Goal: Information Seeking & Learning: Learn about a topic

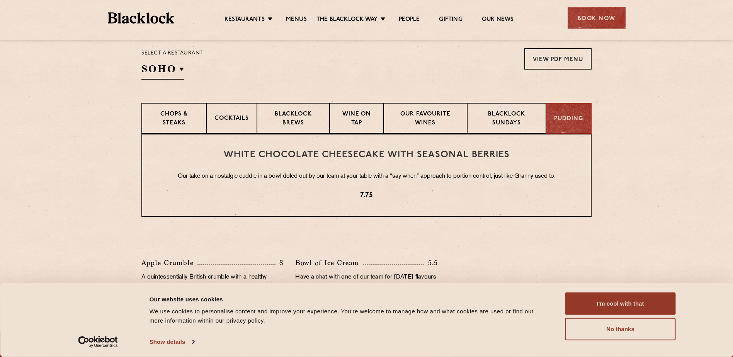
scroll to position [242, 0]
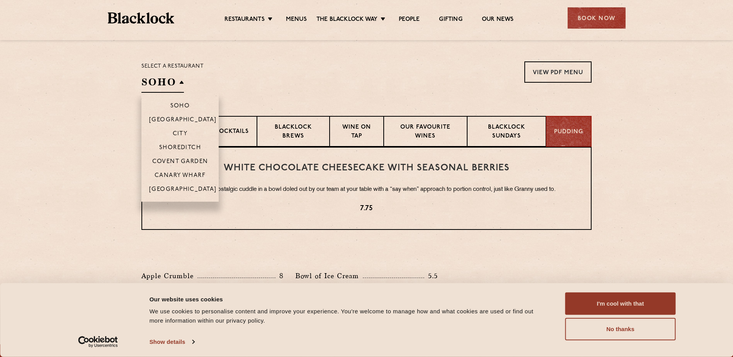
click at [181, 89] on h2 "SOHO" at bounding box center [162, 83] width 43 height 17
click at [189, 187] on p "[GEOGRAPHIC_DATA]" at bounding box center [183, 190] width 68 height 8
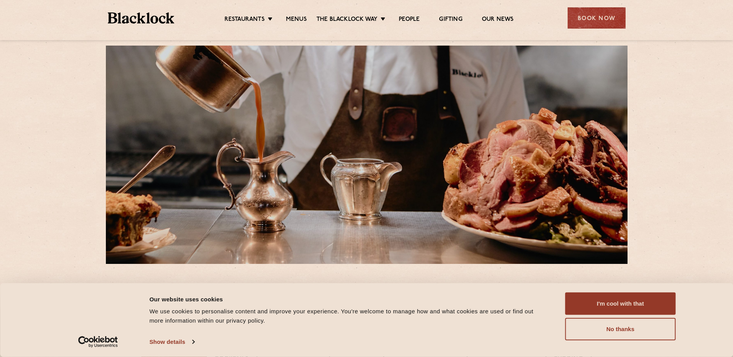
scroll to position [10, 0]
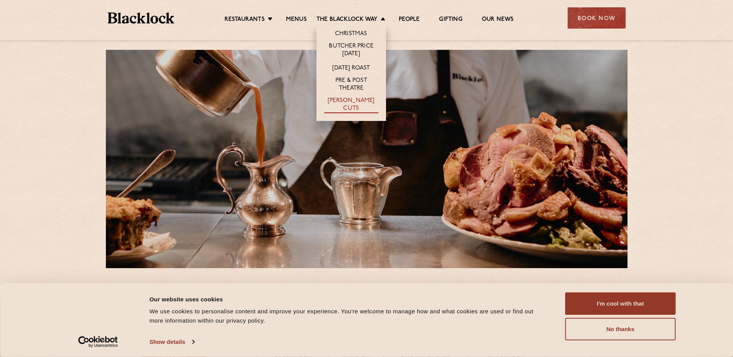
click at [357, 100] on link "[PERSON_NAME] Cuts" at bounding box center [351, 105] width 54 height 16
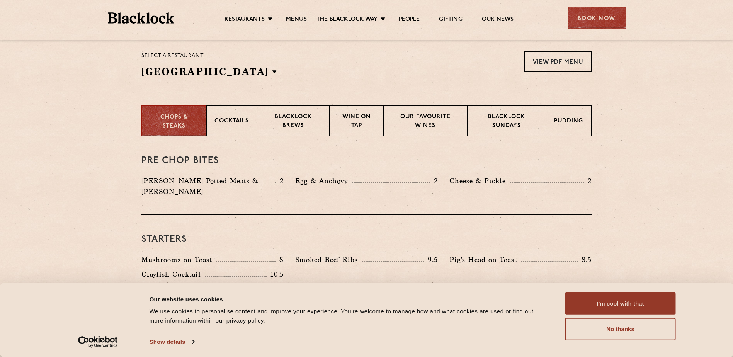
scroll to position [242, 0]
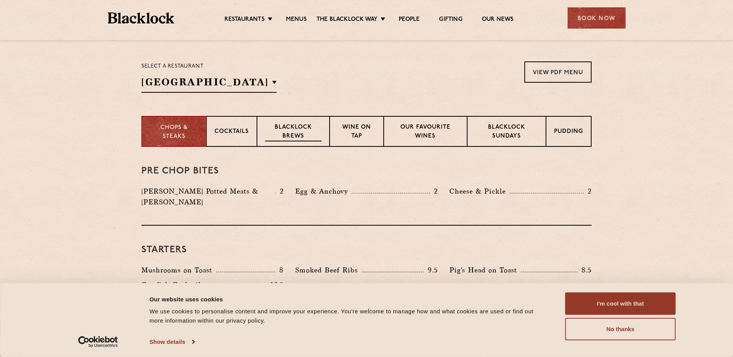
click at [316, 136] on p "Blacklock Brews" at bounding box center [293, 132] width 56 height 18
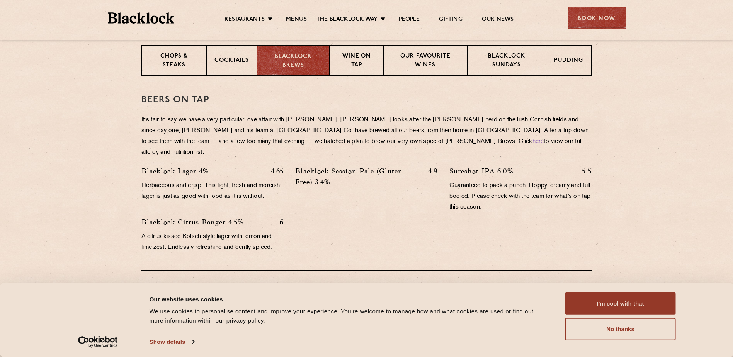
scroll to position [319, 0]
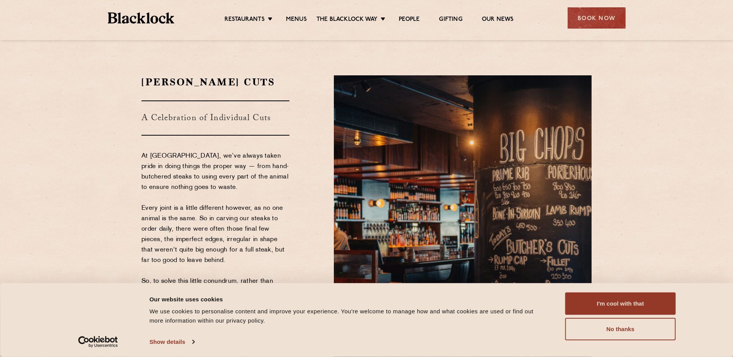
click at [148, 14] on img at bounding box center [141, 17] width 67 height 11
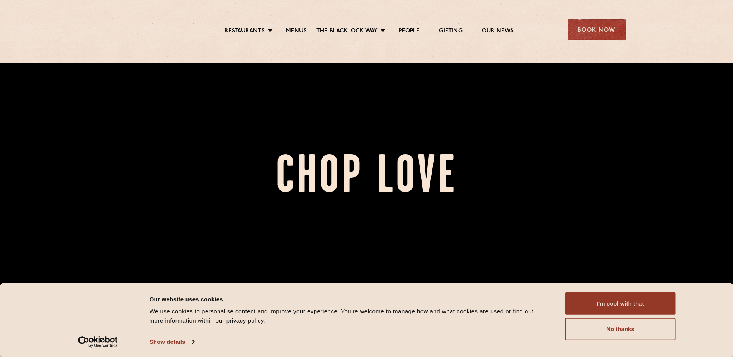
scroll to position [116, 0]
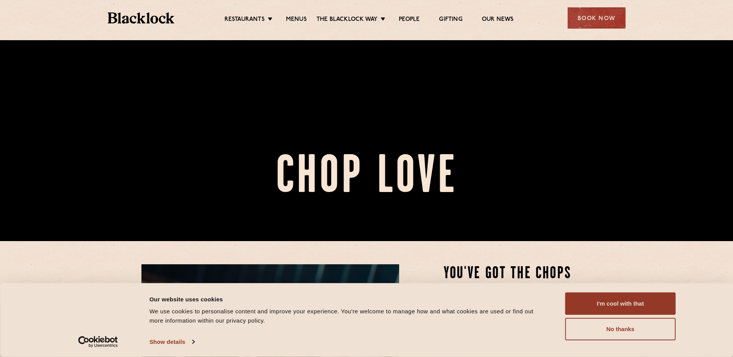
drag, startPoint x: 636, startPoint y: 301, endPoint x: 540, endPoint y: 271, distance: 100.6
click at [630, 301] on button "I'm cool with that" at bounding box center [620, 304] width 111 height 22
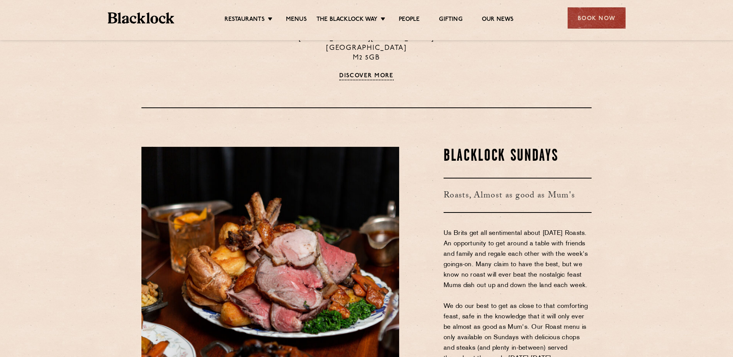
scroll to position [966, 0]
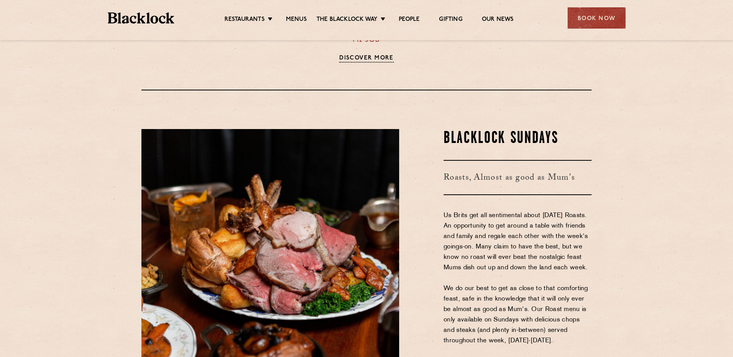
click at [364, 60] on link "Discover More" at bounding box center [366, 59] width 54 height 8
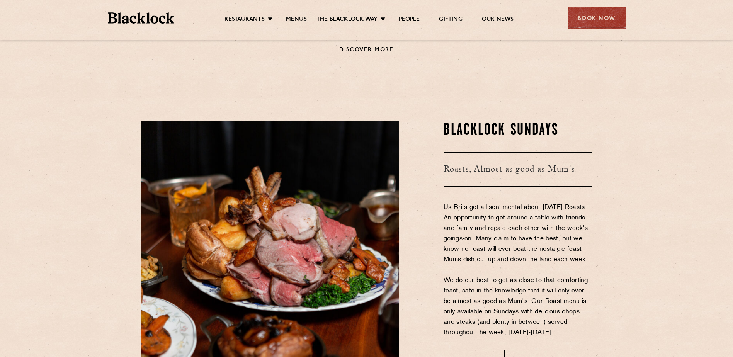
scroll to position [928, 0]
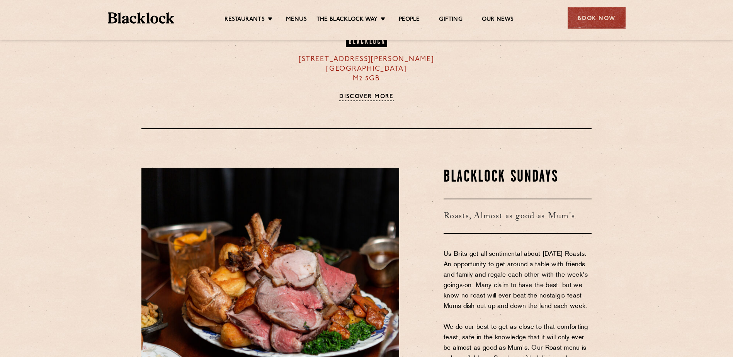
click at [358, 86] on div "37 Peter Street Manchester M2 5GB Discover More" at bounding box center [366, 49] width 154 height 104
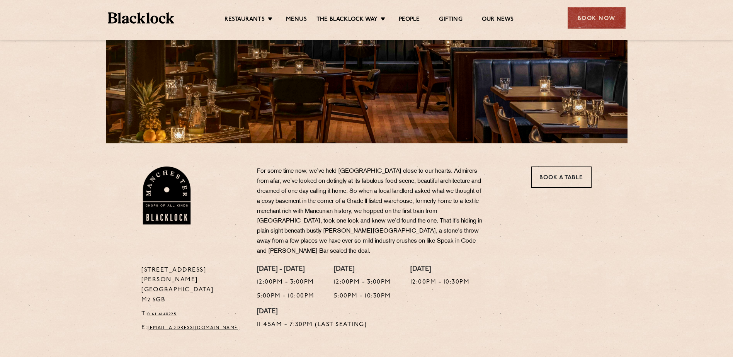
scroll to position [309, 0]
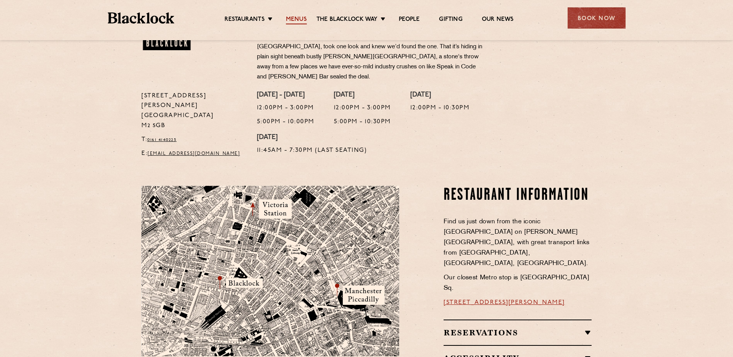
click at [295, 22] on link "Menus" at bounding box center [296, 20] width 21 height 9
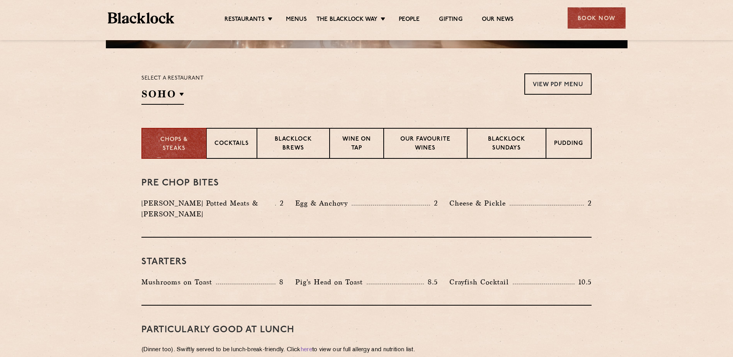
scroll to position [232, 0]
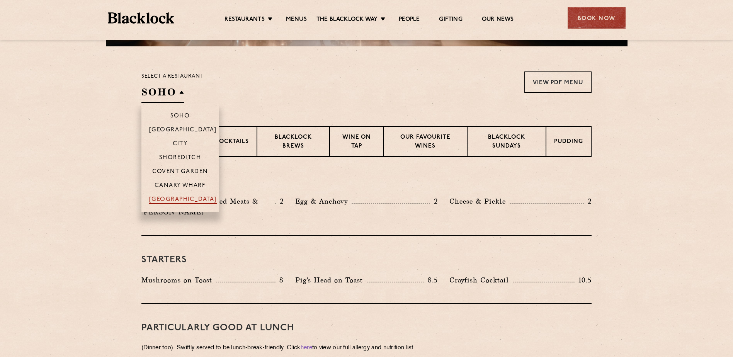
click at [182, 199] on p "[GEOGRAPHIC_DATA]" at bounding box center [183, 200] width 68 height 8
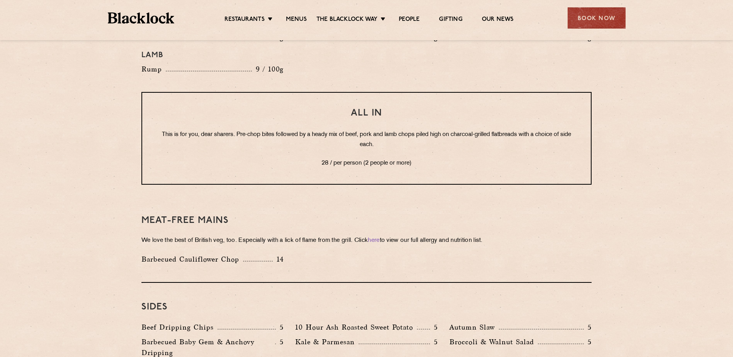
scroll to position [966, 0]
